Goal: Register for event/course

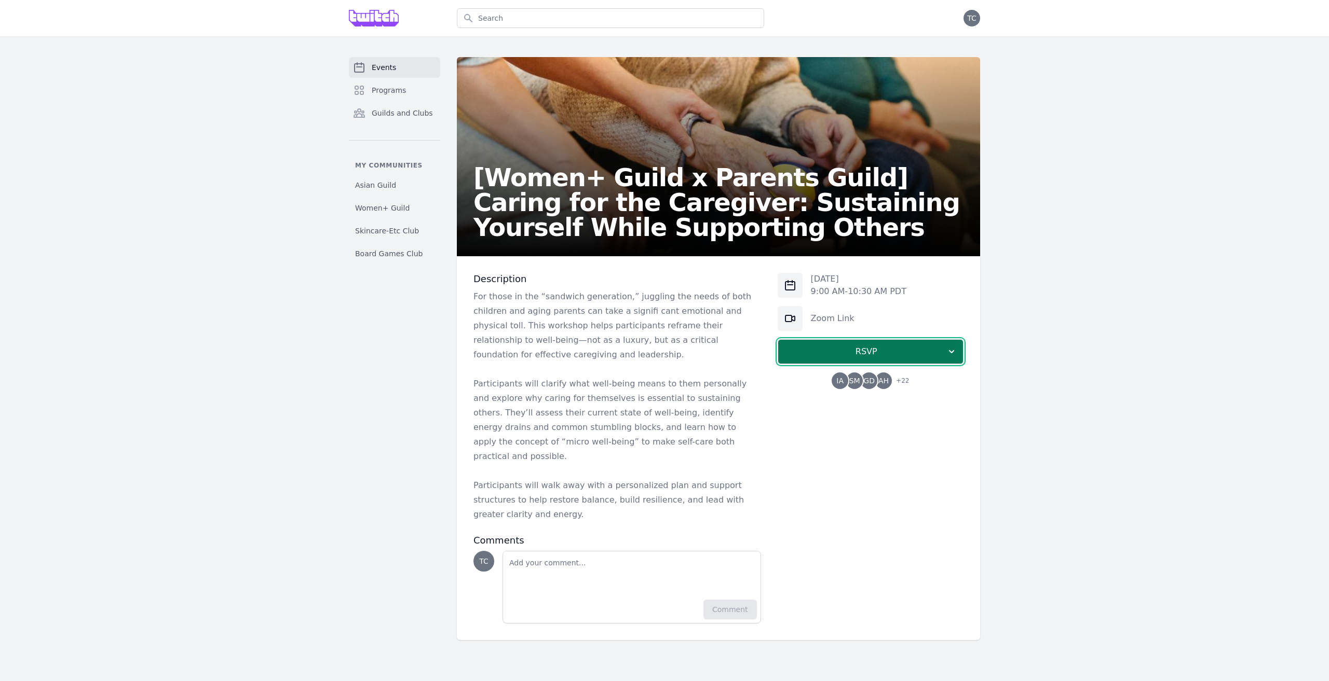
click at [921, 349] on span "RSVP" at bounding box center [866, 352] width 160 height 12
click at [884, 385] on link "I'm going" at bounding box center [871, 380] width 186 height 19
click at [385, 69] on span "Events" at bounding box center [384, 67] width 24 height 10
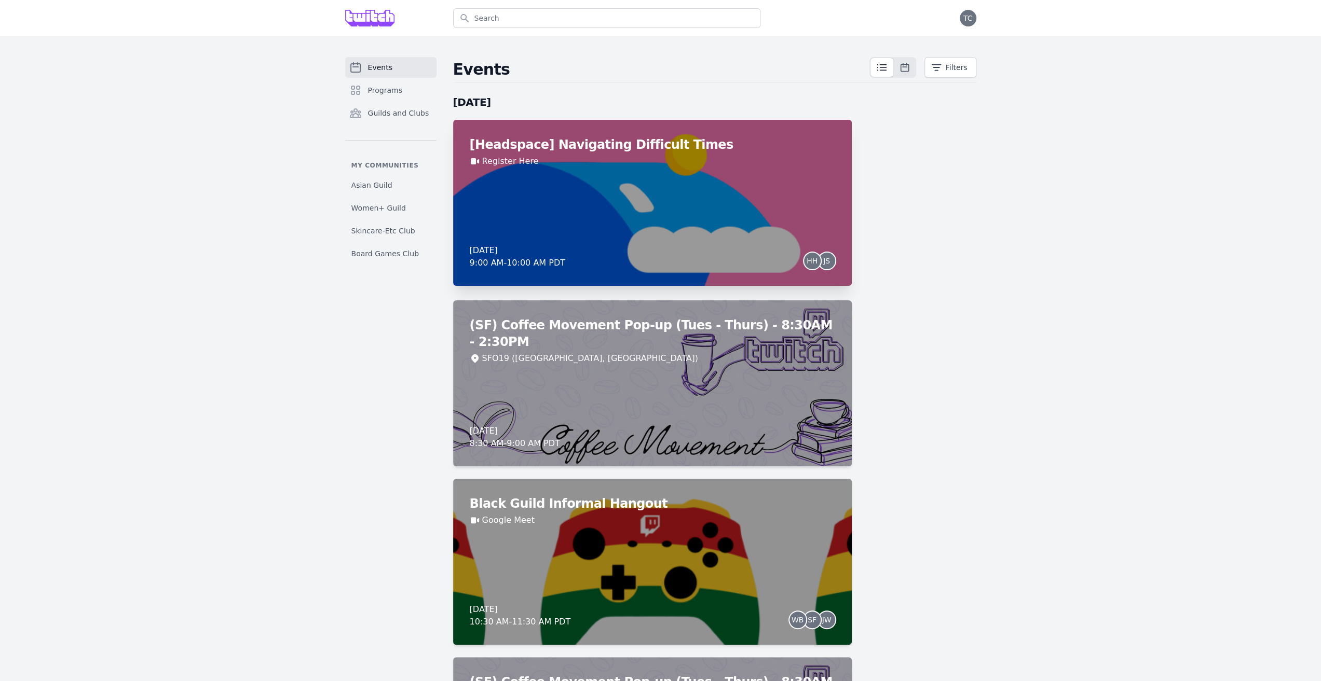
click at [729, 206] on div "[Headspace] Navigating Difficult Times Register Here Thursday, September 4, 202…" at bounding box center [652, 203] width 399 height 166
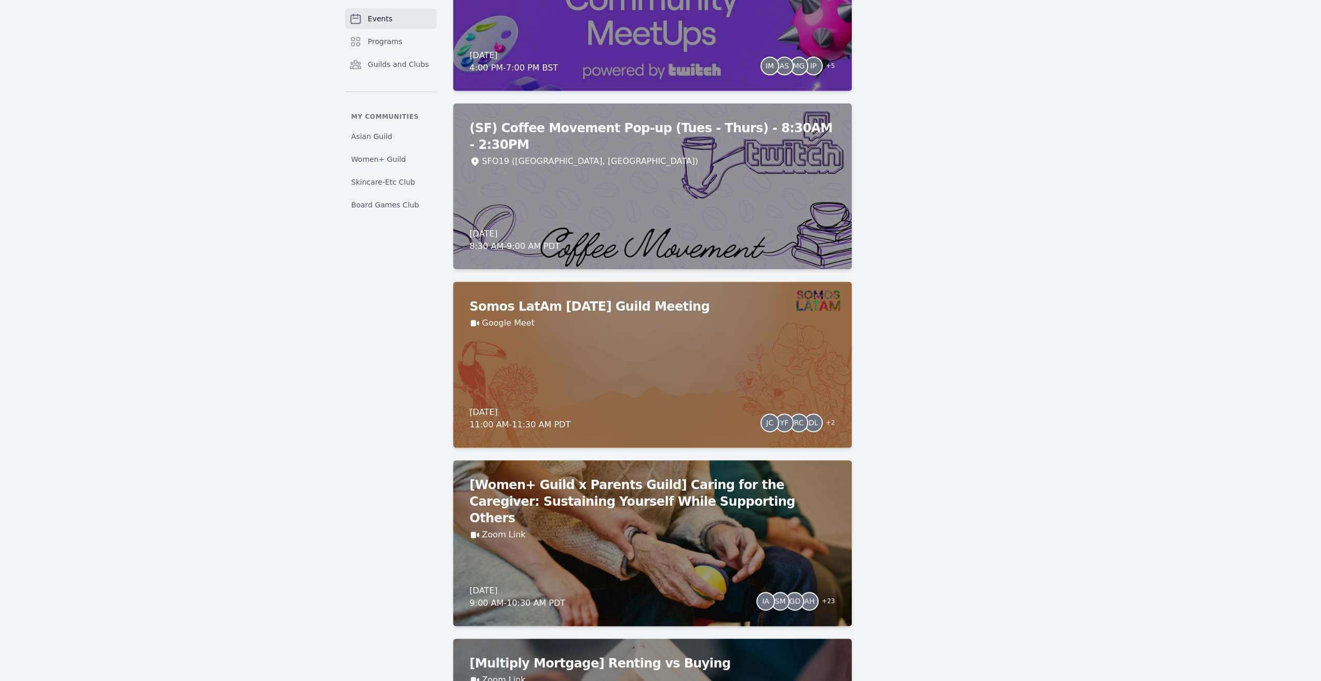
scroll to position [1350, 0]
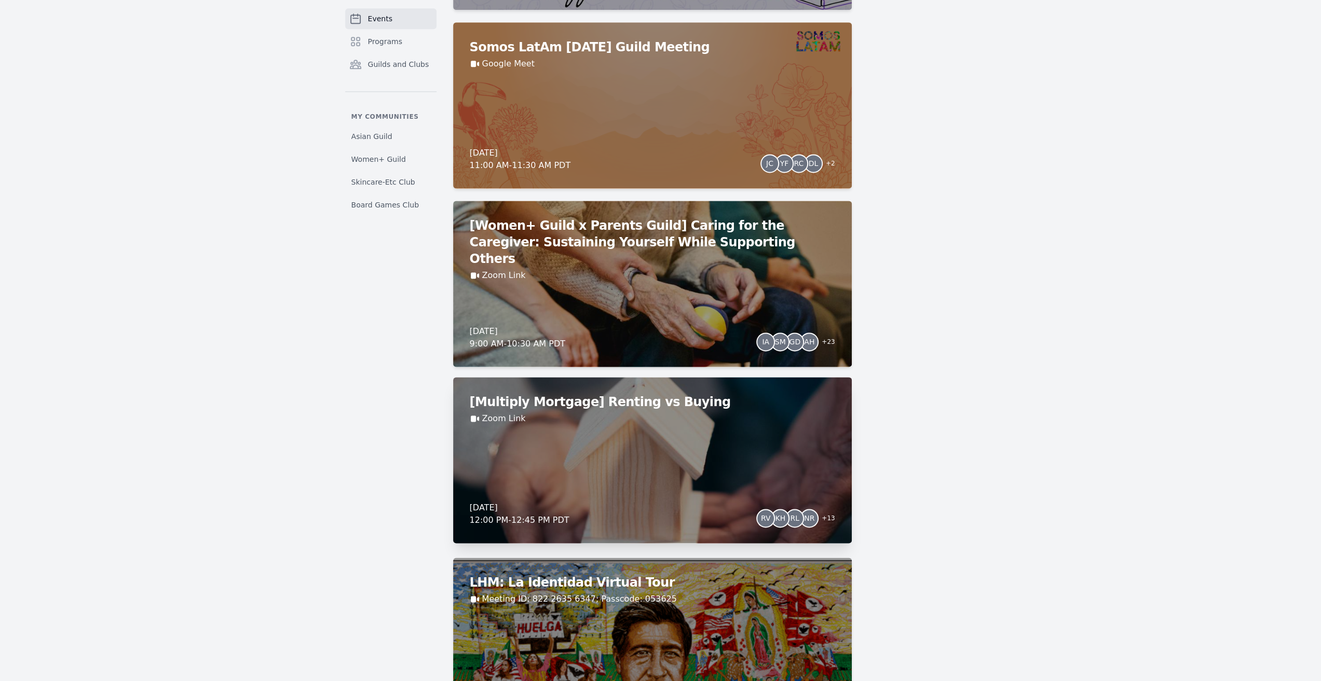
click at [603, 469] on div "[Multiply Mortgage] Renting vs Buying Zoom Link Tuesday, September 16, 2025 12:…" at bounding box center [652, 460] width 399 height 166
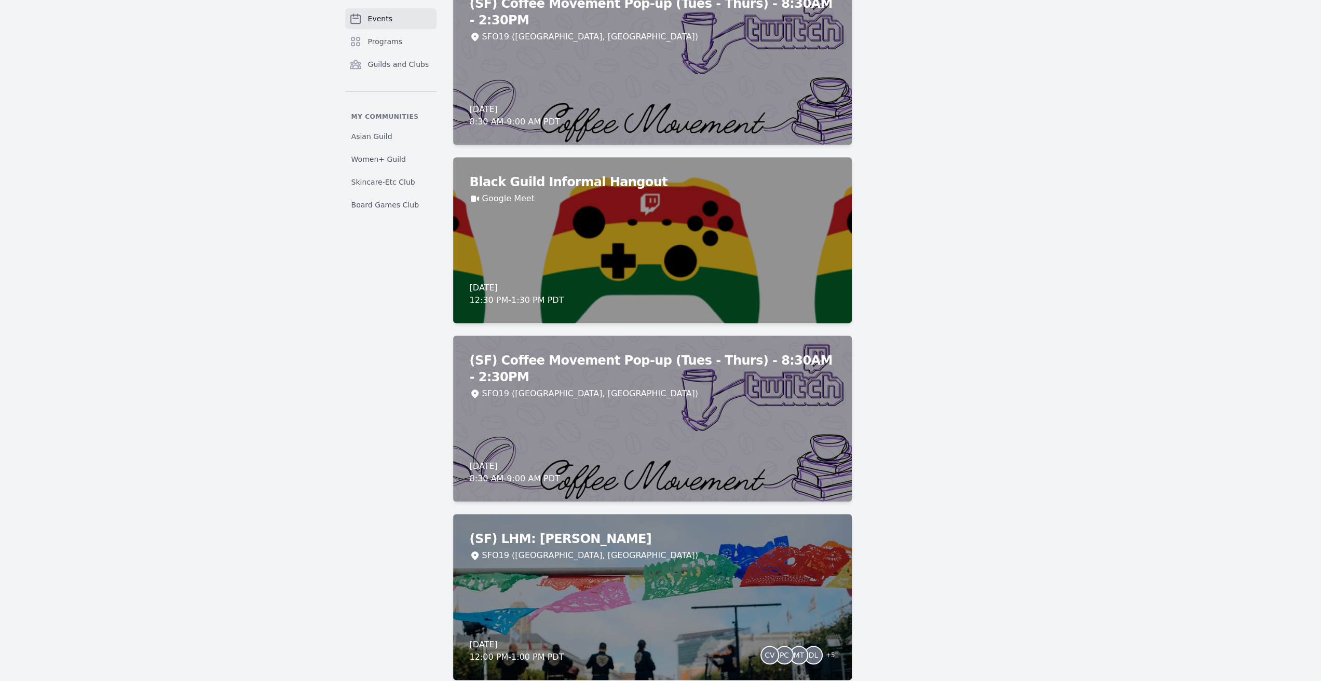
scroll to position [4775, 0]
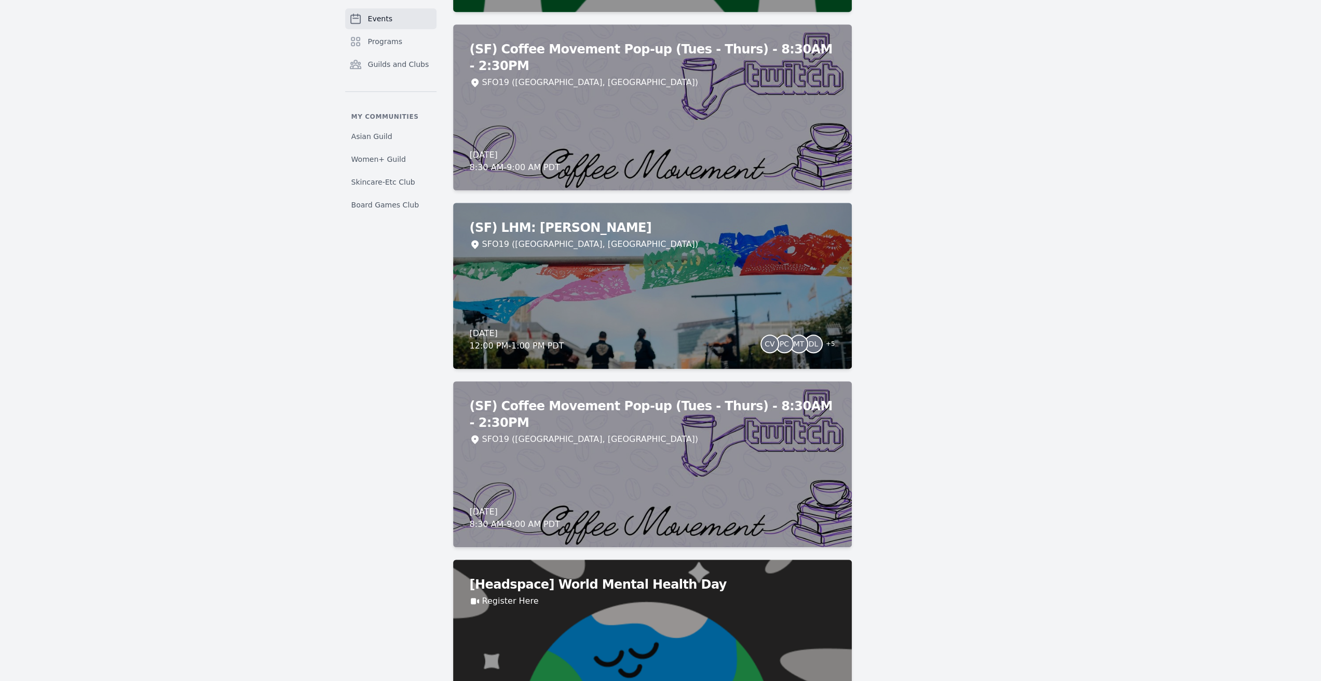
drag, startPoint x: 672, startPoint y: 245, endPoint x: 1074, endPoint y: 246, distance: 402.3
click at [1074, 246] on div "Events Programs Guilds and Clubs My communities Asian Guild Women+ Guild Skinca…" at bounding box center [660, 218] width 1321 height 9914
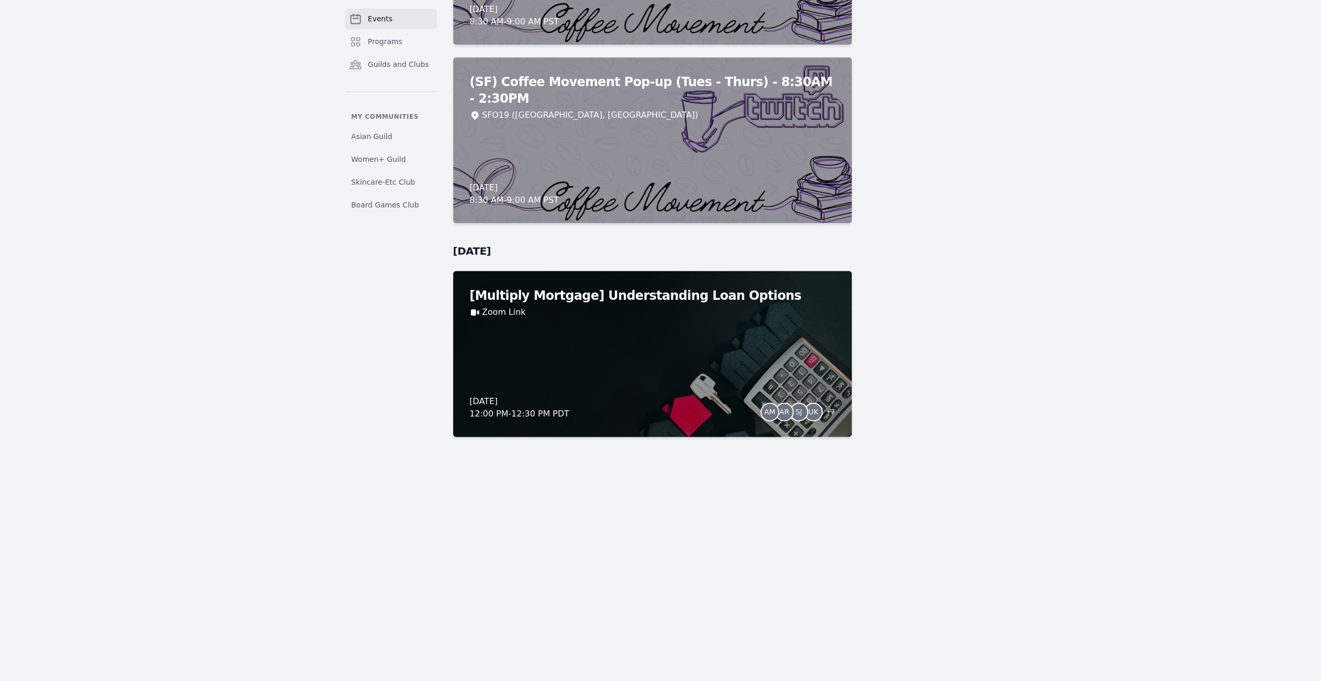
scroll to position [9550, 0]
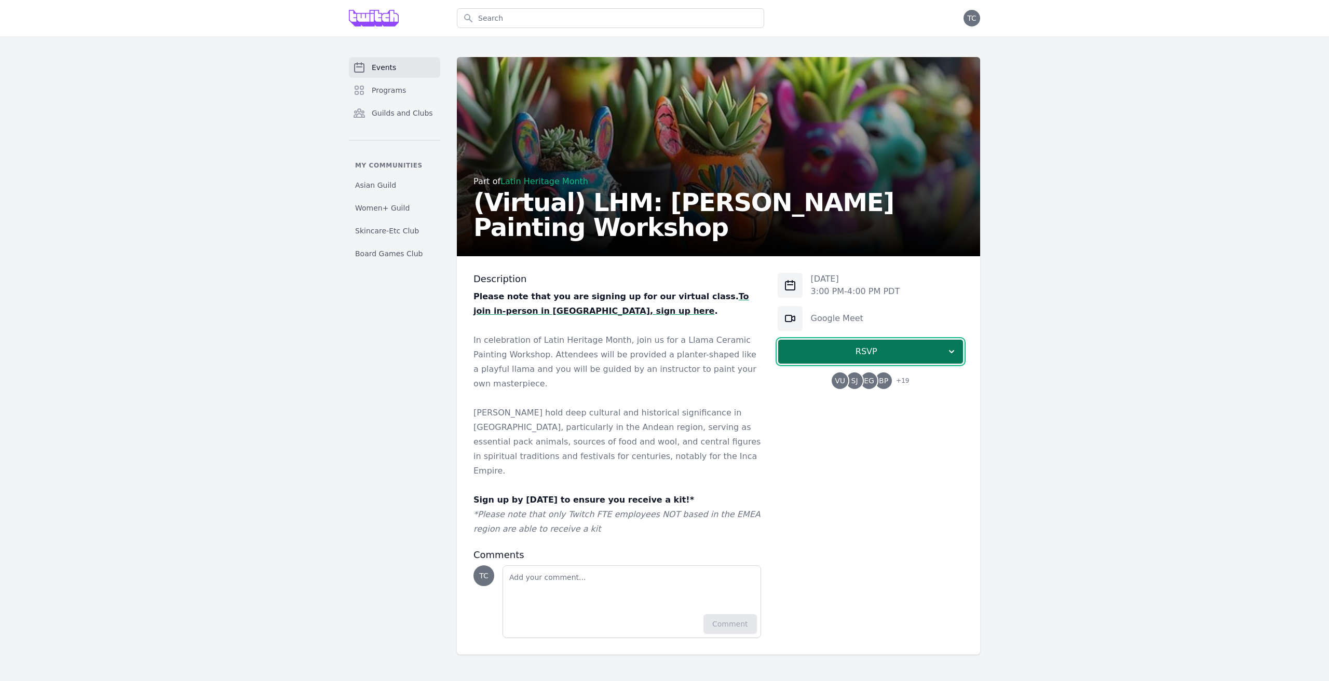
click at [865, 357] on span "RSVP" at bounding box center [866, 352] width 160 height 12
click at [863, 384] on link "I'm going" at bounding box center [871, 380] width 186 height 19
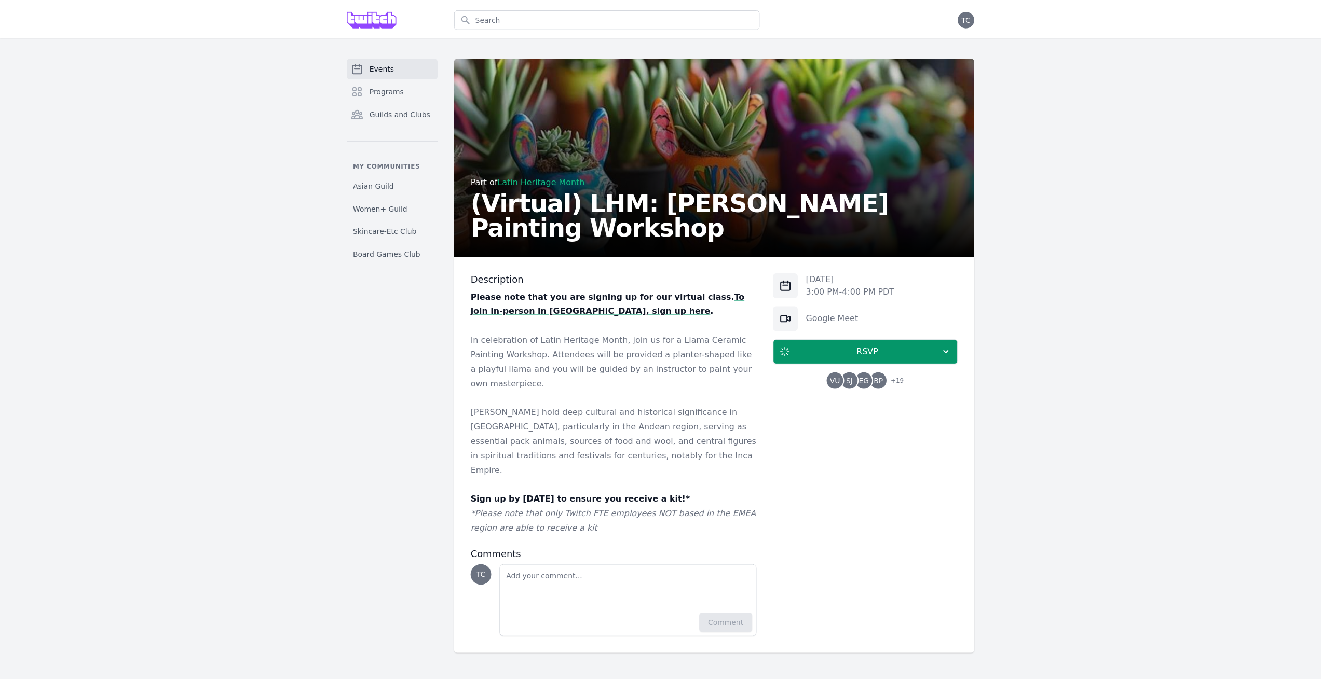
scroll to position [352, 0]
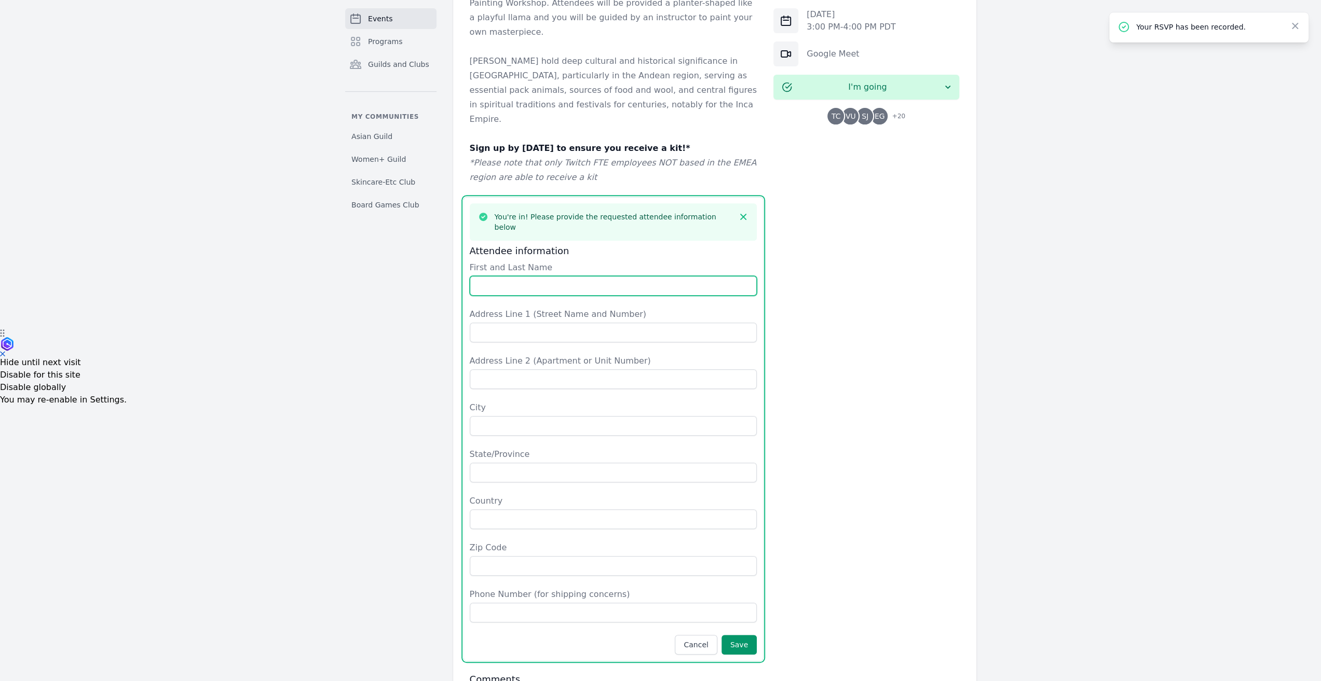
click at [588, 276] on input "First and Last Name" at bounding box center [614, 286] width 288 height 20
type input "[PERSON_NAME]"
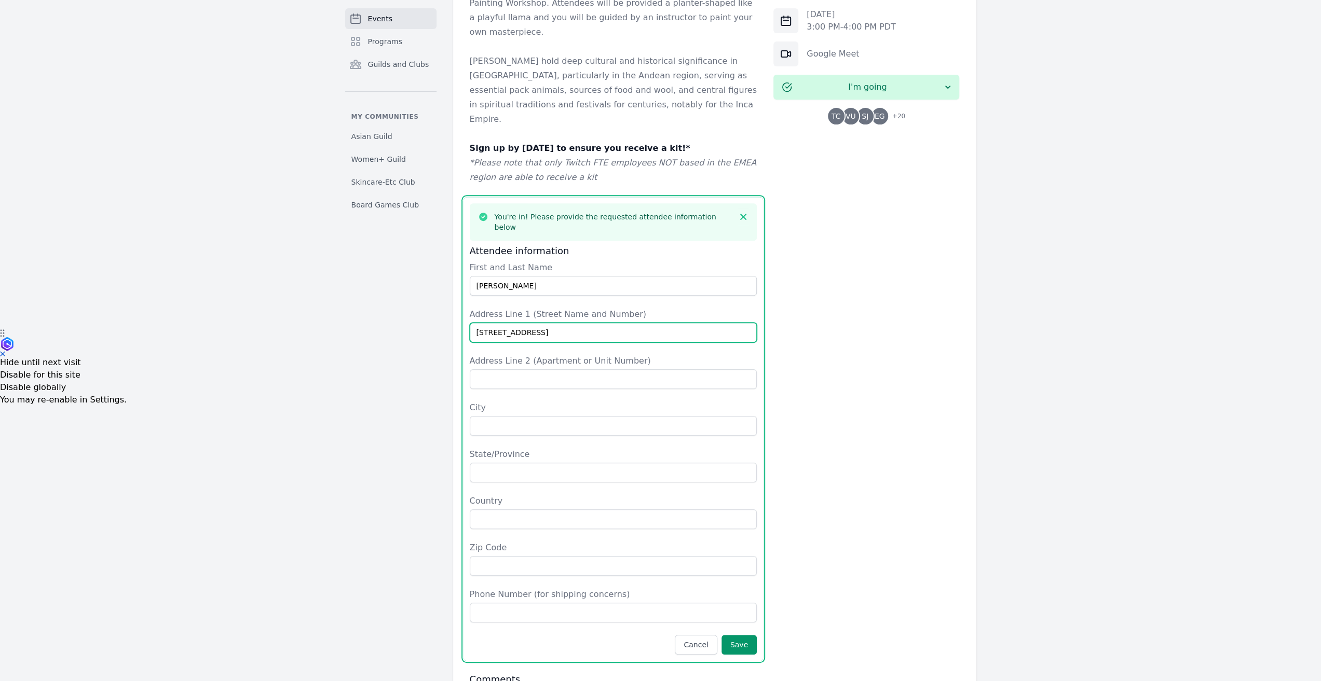
type input "[STREET_ADDRESS]"
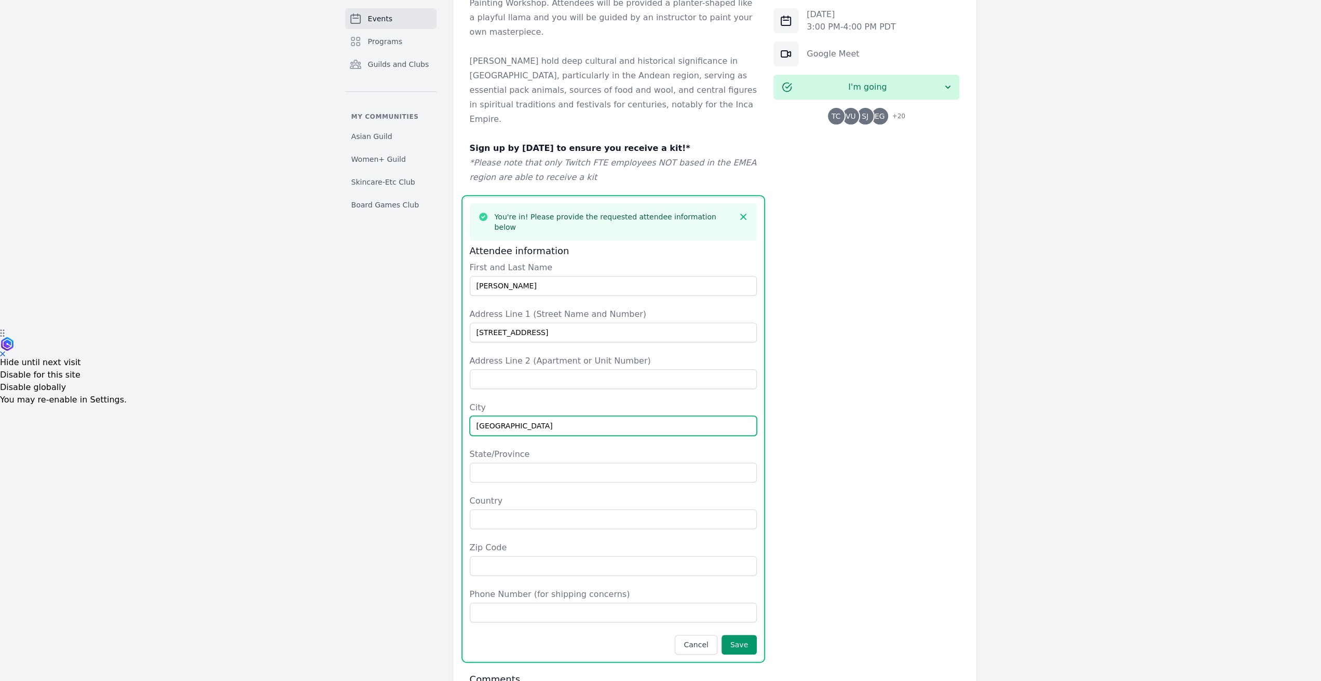
type input "[GEOGRAPHIC_DATA]"
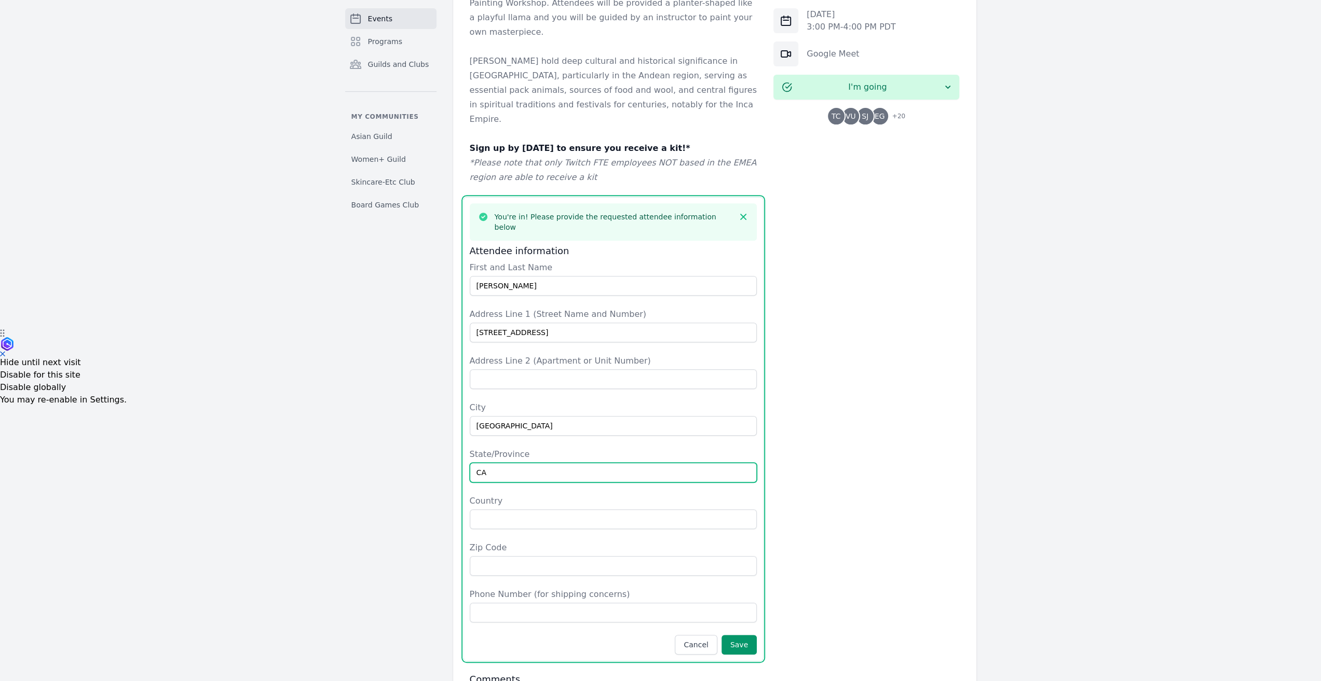
type input "CA"
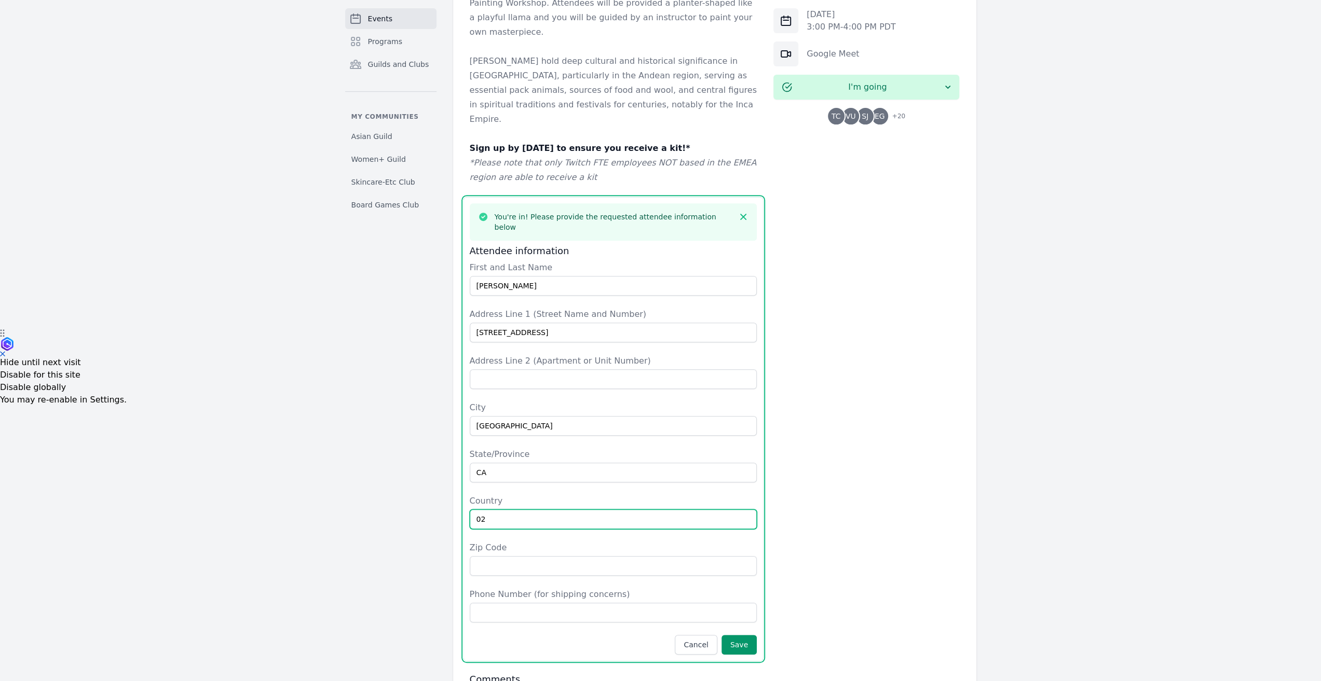
type input "0"
type input "9"
type input "[GEOGRAPHIC_DATA]"
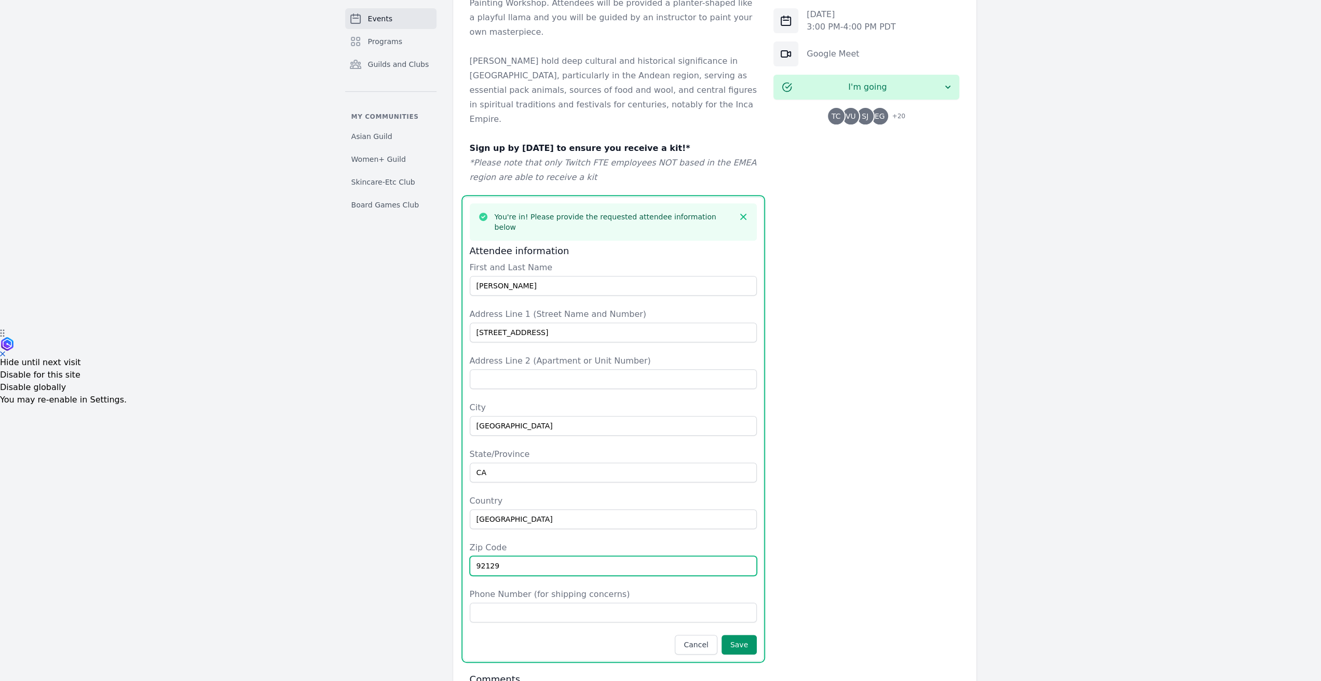
type input "92129"
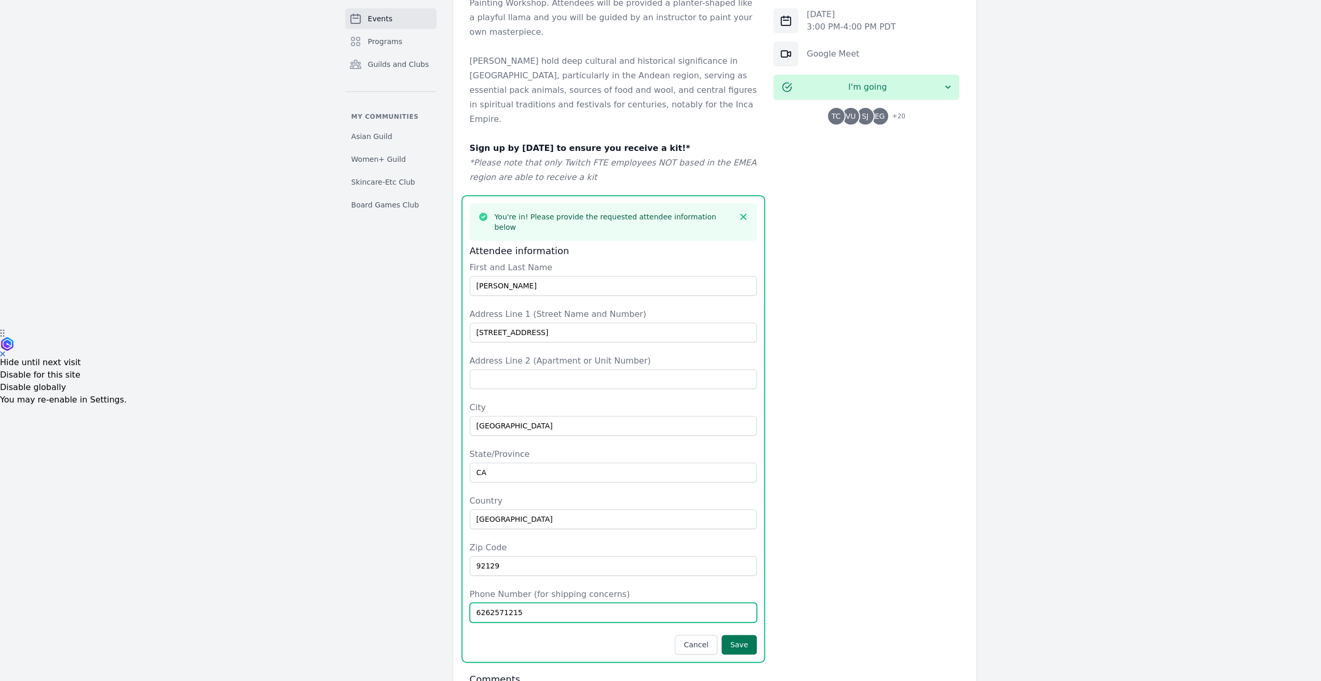
type input "6262571215"
click at [744, 635] on button "Save" at bounding box center [738, 645] width 35 height 20
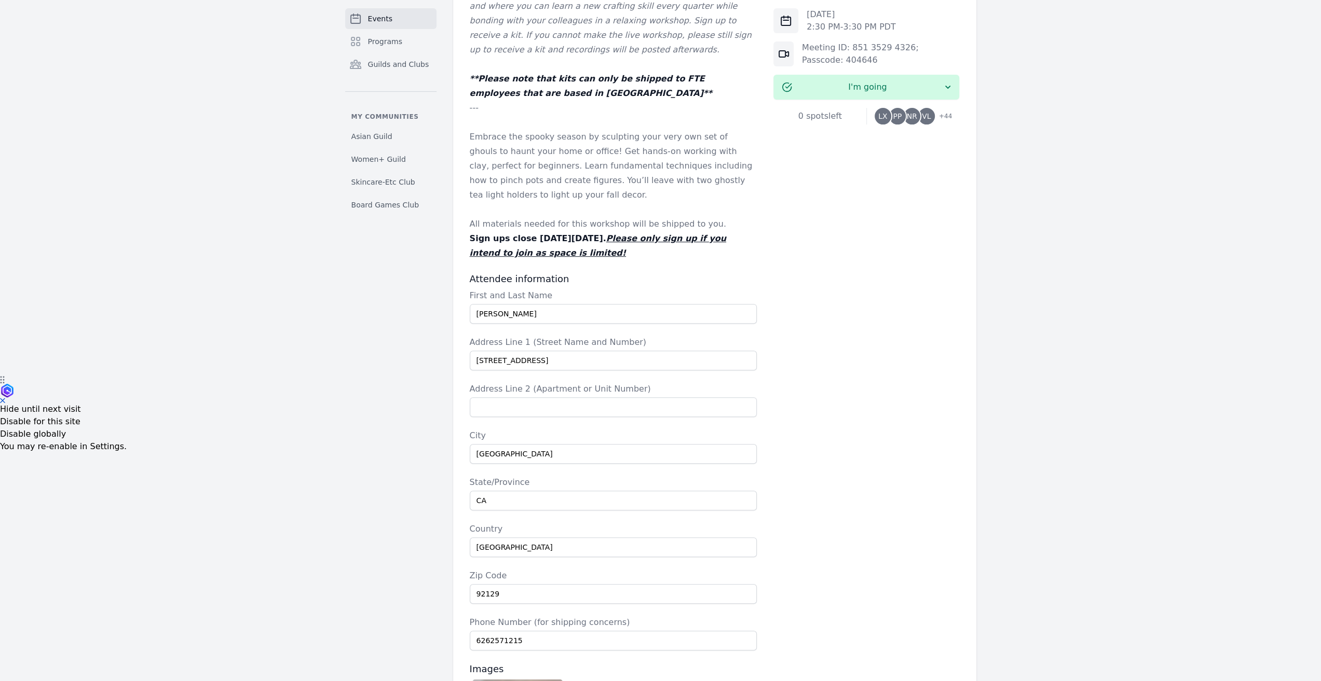
scroll to position [202, 0]
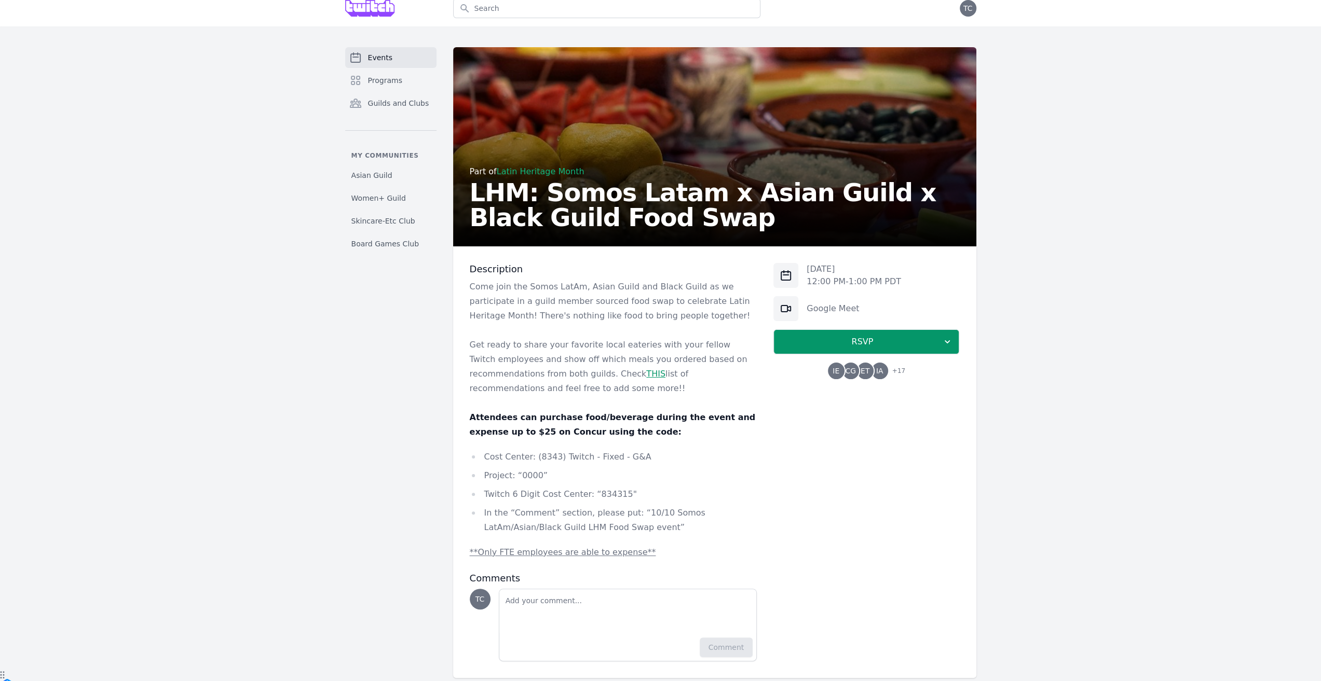
scroll to position [26, 0]
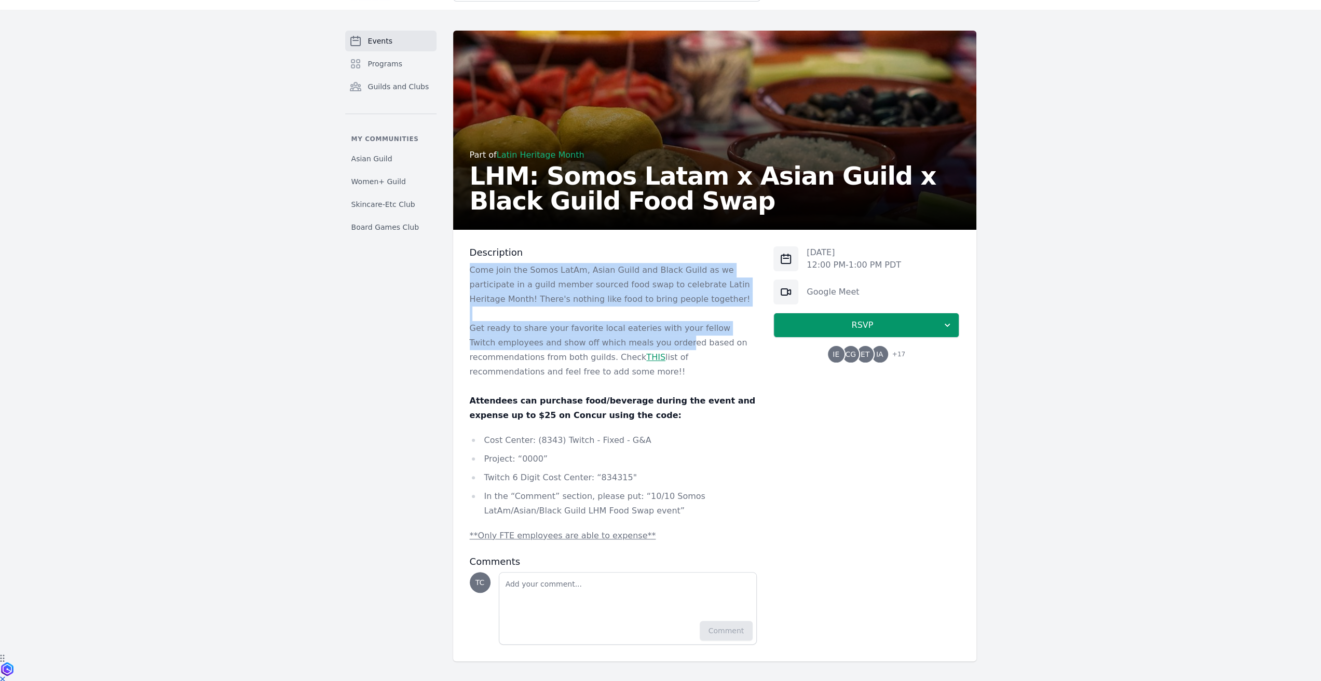
drag, startPoint x: 461, startPoint y: 272, endPoint x: 643, endPoint y: 335, distance: 192.7
click at [643, 335] on div "Description Come join the Somos LatAm, Asian Guild and Black Guild as we partic…" at bounding box center [714, 446] width 523 height 432
click at [865, 328] on span "RSVP" at bounding box center [862, 325] width 160 height 12
click at [812, 359] on link "I'm going" at bounding box center [866, 353] width 186 height 19
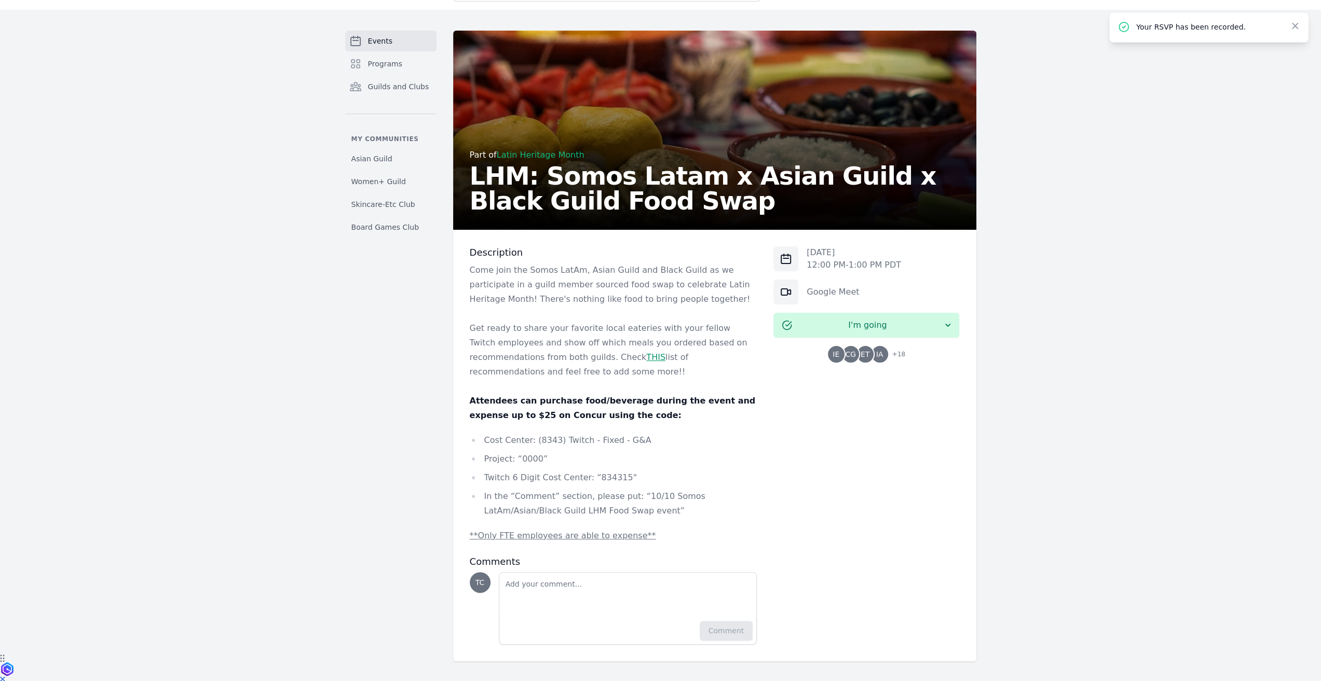
click at [1055, 223] on div "Events Programs Guilds and Clubs My communities Asian Guild Women+ Guild Skinca…" at bounding box center [660, 346] width 1321 height 673
